Goal: Book appointment/travel/reservation

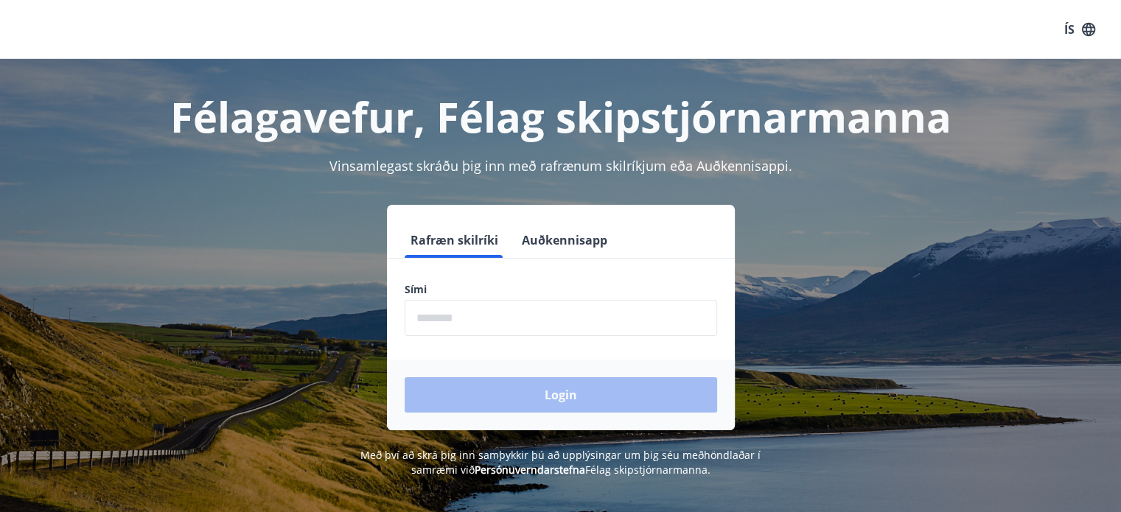
click at [435, 300] on input "phone" at bounding box center [561, 318] width 312 height 36
type input "********"
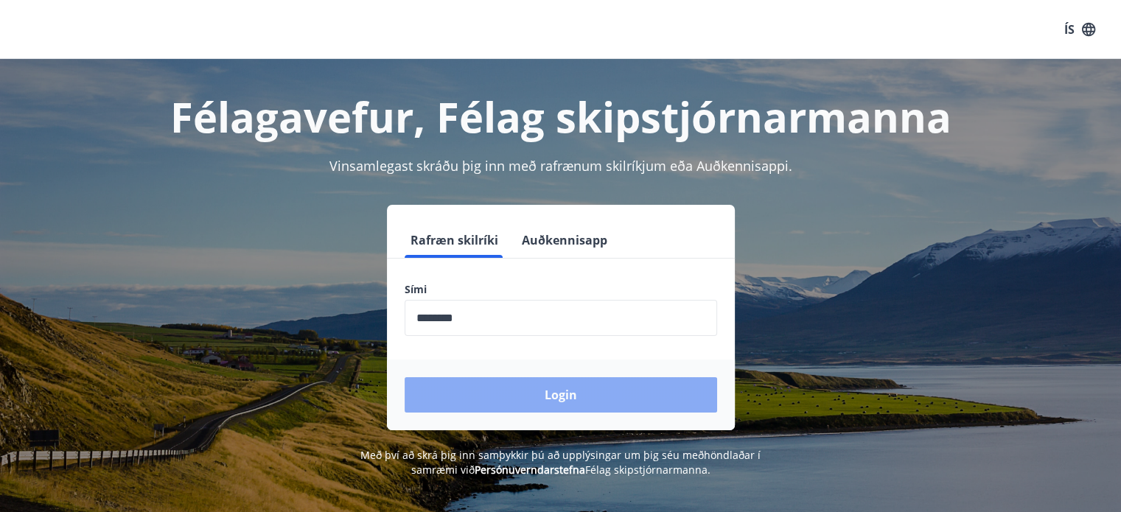
click at [539, 397] on button "Login" at bounding box center [561, 394] width 312 height 35
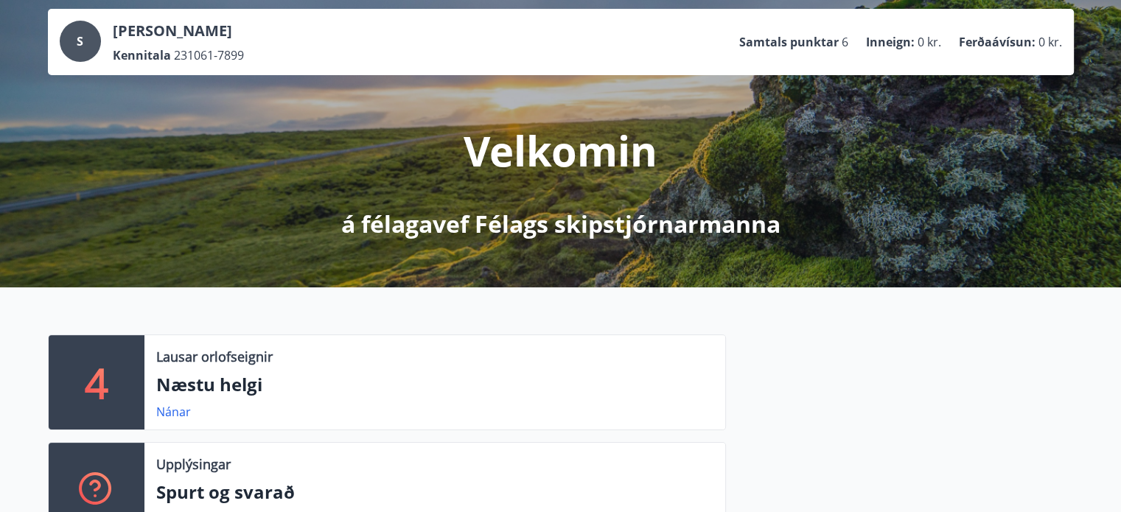
scroll to position [147, 0]
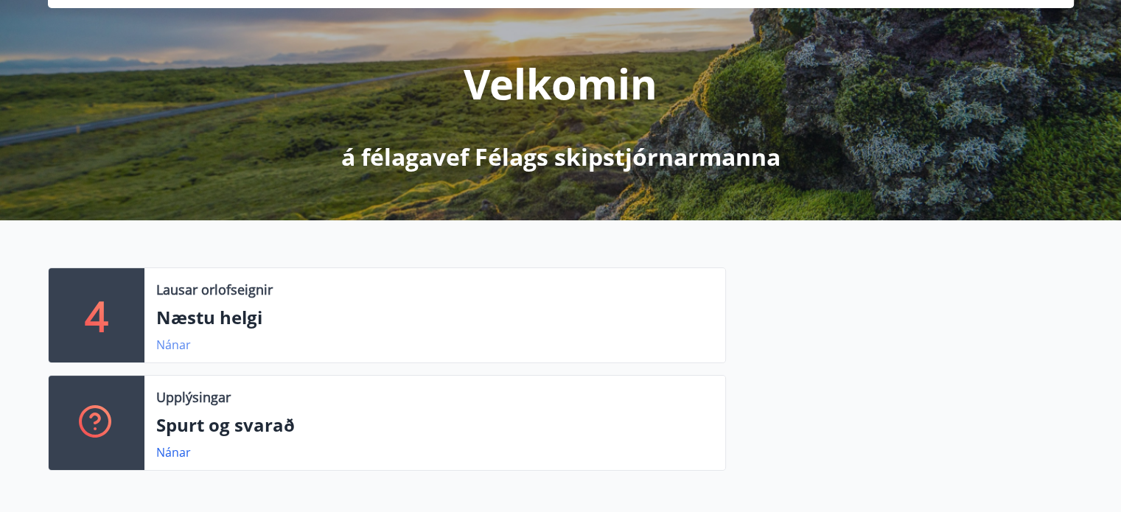
click at [166, 345] on link "Nánar" at bounding box center [173, 345] width 35 height 16
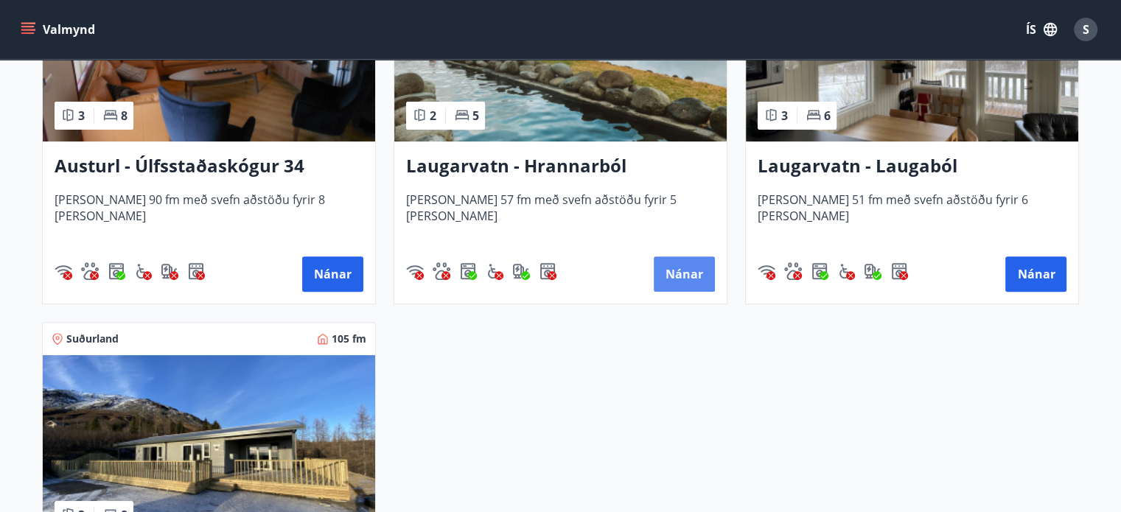
scroll to position [442, 0]
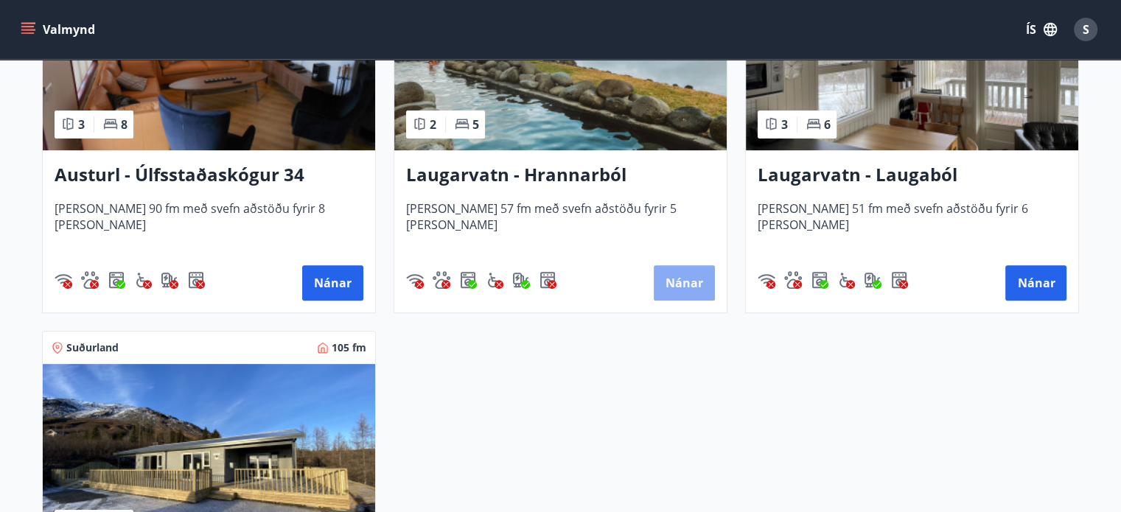
click at [690, 294] on button "Nánar" at bounding box center [684, 282] width 61 height 35
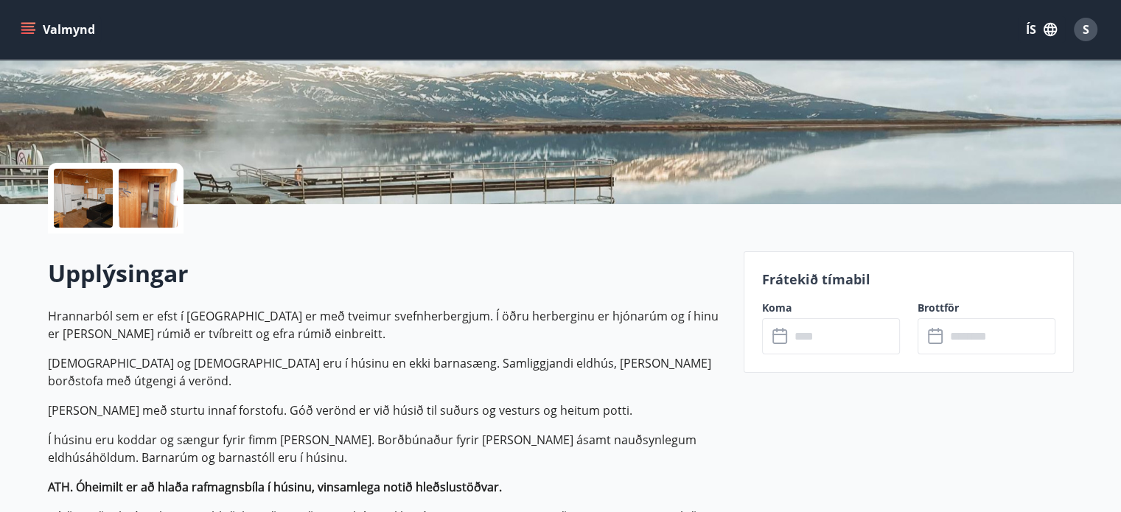
scroll to position [237, 0]
